Goal: Find specific page/section: Find specific page/section

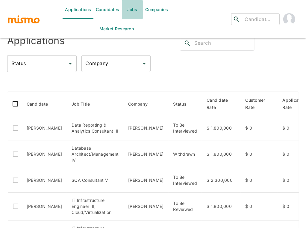
click at [135, 7] on link "Jobs" at bounding box center [132, 9] width 21 height 19
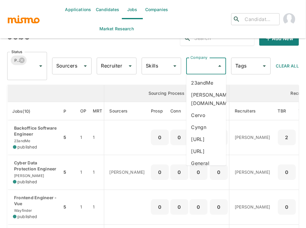
click at [205, 67] on input "Company" at bounding box center [201, 65] width 25 height 11
type input "st"
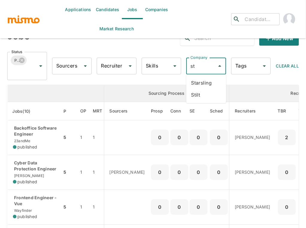
click at [210, 83] on li "Starsling" at bounding box center [206, 83] width 40 height 12
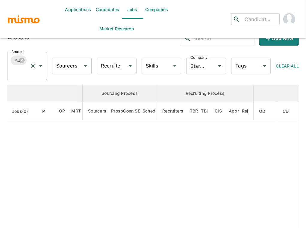
click at [22, 72] on input "Status" at bounding box center [19, 71] width 18 height 11
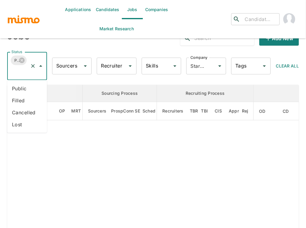
click at [22, 87] on li "Public" at bounding box center [27, 88] width 40 height 12
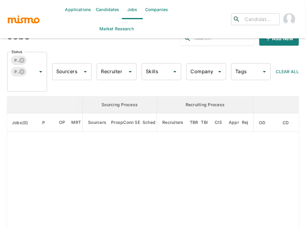
type input "Starsling"
click at [28, 86] on div "Published Public Status" at bounding box center [27, 72] width 40 height 40
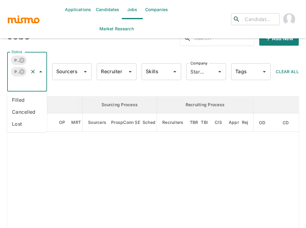
click at [21, 100] on li "Filled" at bounding box center [27, 100] width 40 height 12
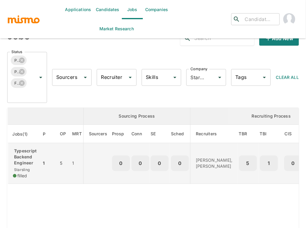
click at [13, 150] on p "Typescript Backend Engineer" at bounding box center [25, 157] width 24 height 18
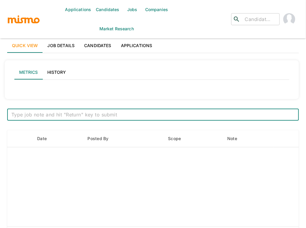
click at [139, 45] on link "Applications" at bounding box center [136, 45] width 41 height 14
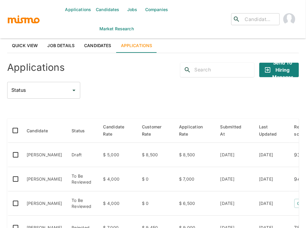
click at [116, 99] on div "Applications Send to Hiring Manager Status Status Candidate Status Candidate Ra…" at bounding box center [153, 232] width 292 height 348
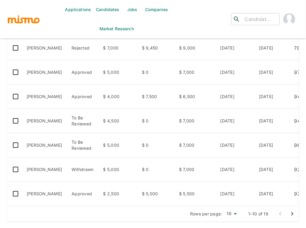
scroll to position [181, 0]
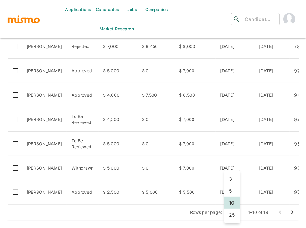
click at [232, 217] on li "25" at bounding box center [233, 215] width 16 height 12
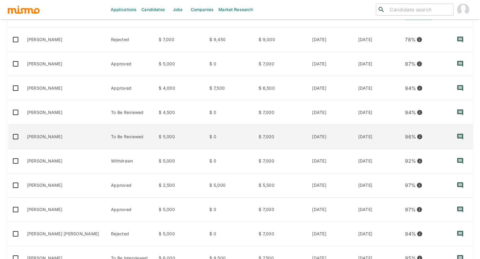
click at [61, 136] on td "[PERSON_NAME]" at bounding box center [64, 137] width 84 height 24
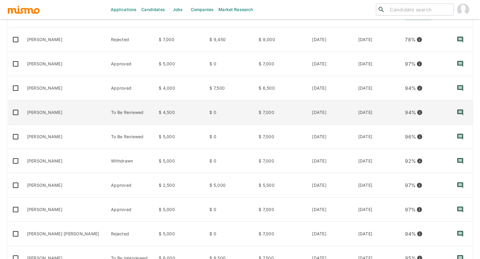
click at [65, 111] on td "Joel Dias Correia" at bounding box center [64, 112] width 84 height 24
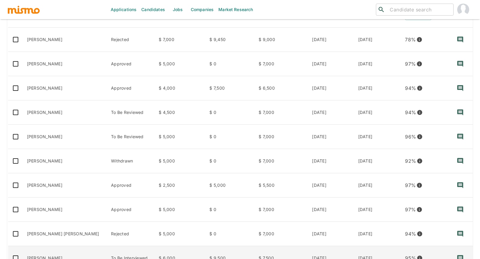
click at [54, 228] on td "Fernando Wolff" at bounding box center [64, 258] width 84 height 24
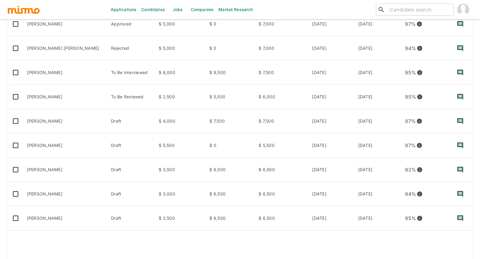
scroll to position [368, 0]
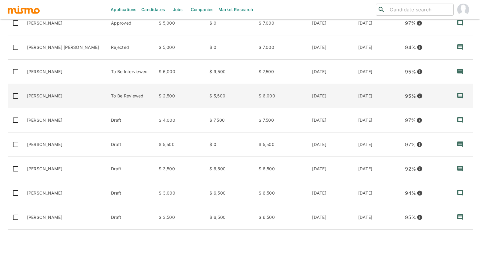
click at [85, 93] on td "[PERSON_NAME]" at bounding box center [64, 96] width 84 height 24
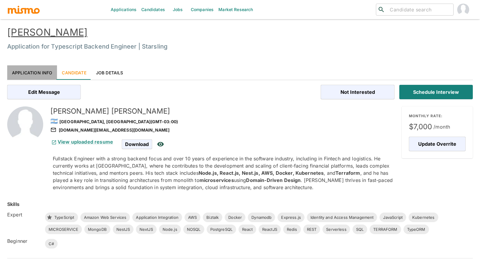
click at [36, 74] on link "Application Info" at bounding box center [32, 72] width 50 height 14
